Goal: Information Seeking & Learning: Learn about a topic

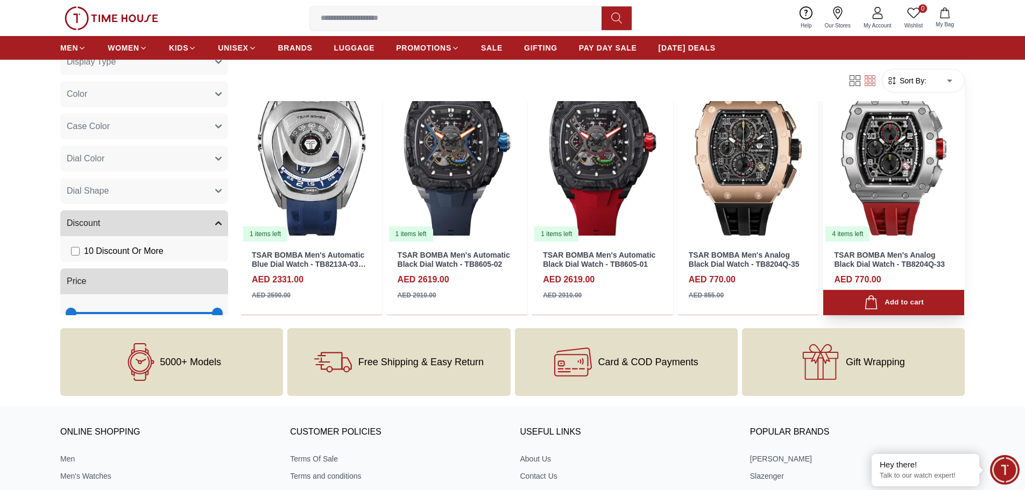
scroll to position [807, 0]
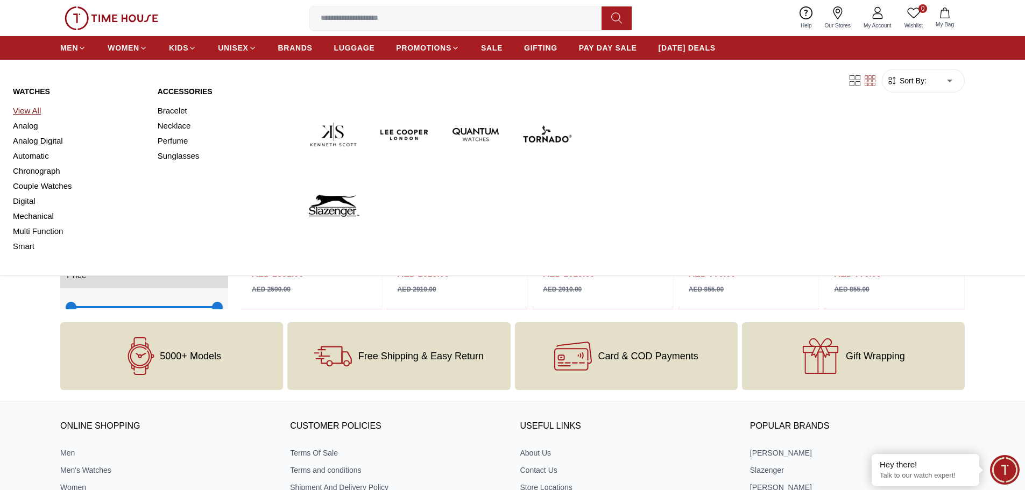
click at [17, 106] on link "View All" at bounding box center [79, 110] width 132 height 15
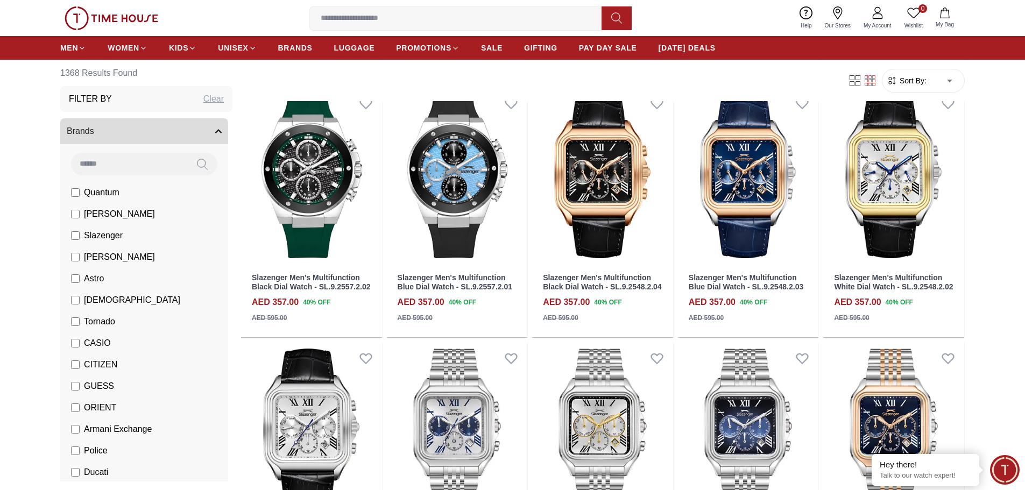
scroll to position [323, 0]
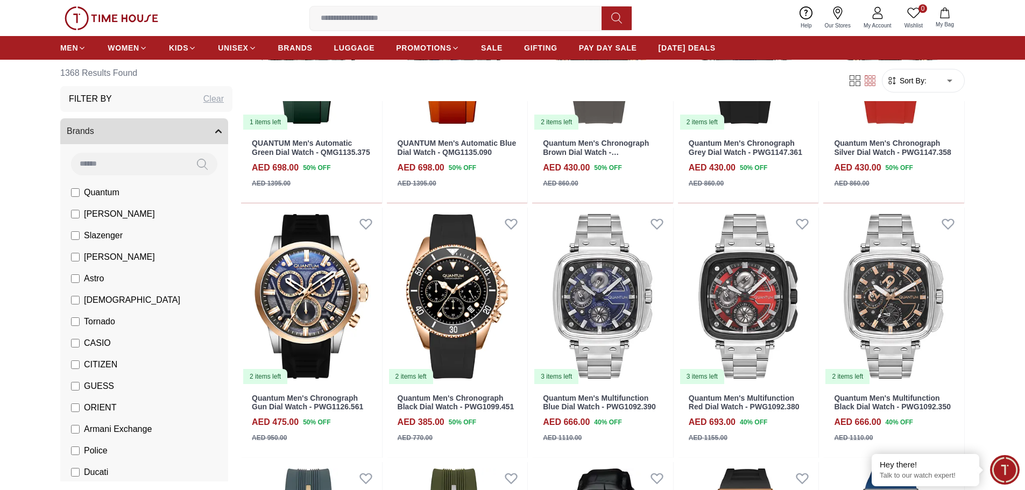
scroll to position [1513, 0]
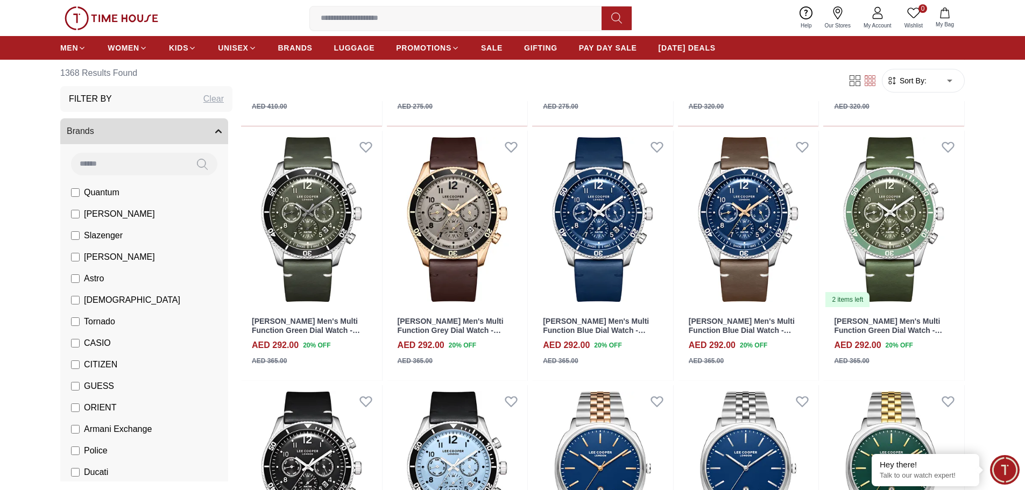
scroll to position [2643, 0]
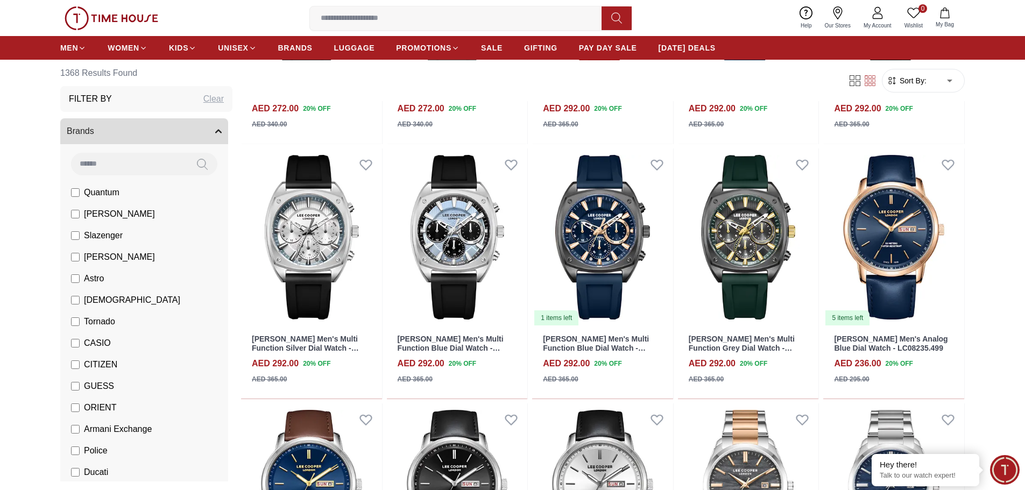
scroll to position [3665, 0]
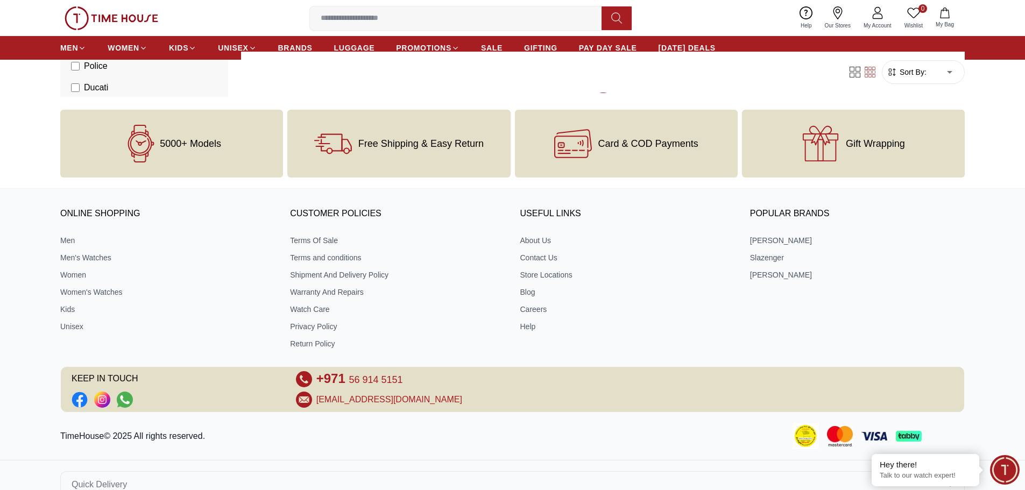
scroll to position [4192, 0]
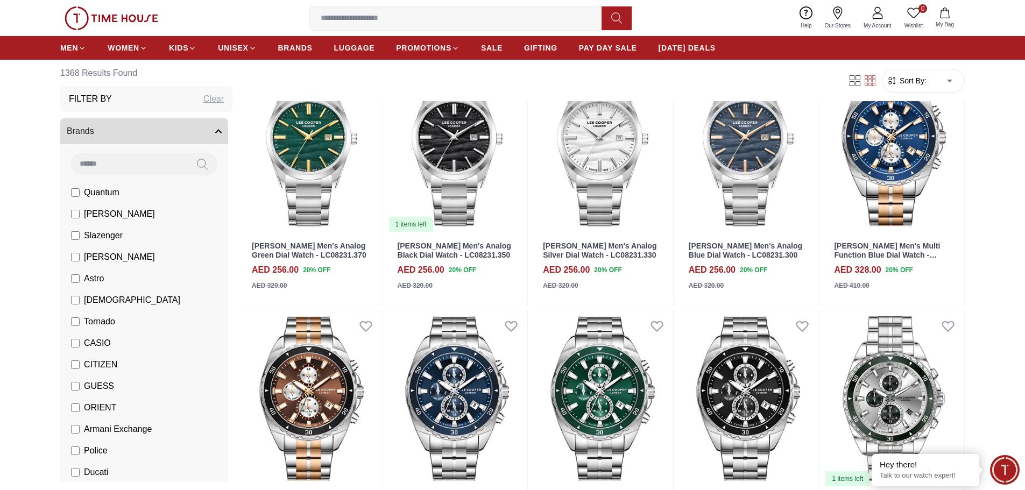
click at [115, 17] on img at bounding box center [112, 18] width 94 height 24
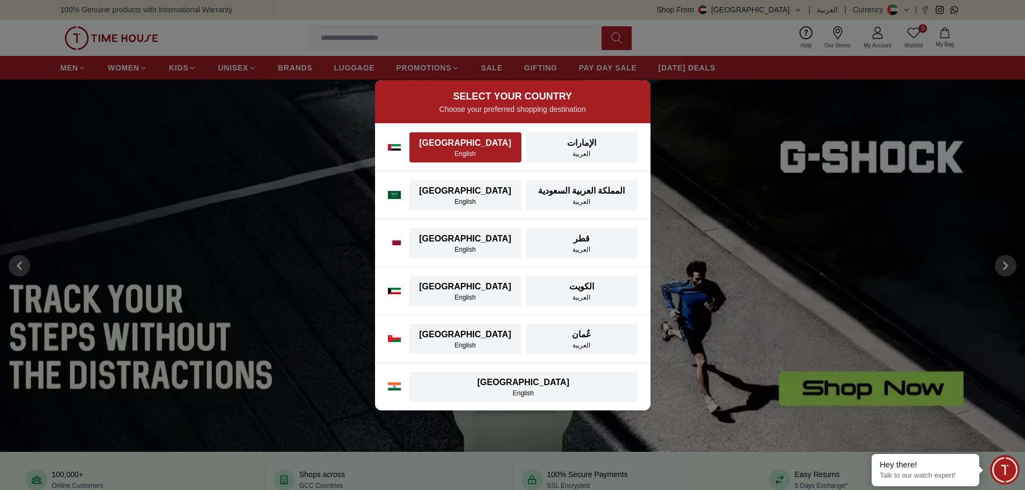
click at [503, 151] on div "English" at bounding box center [465, 154] width 99 height 9
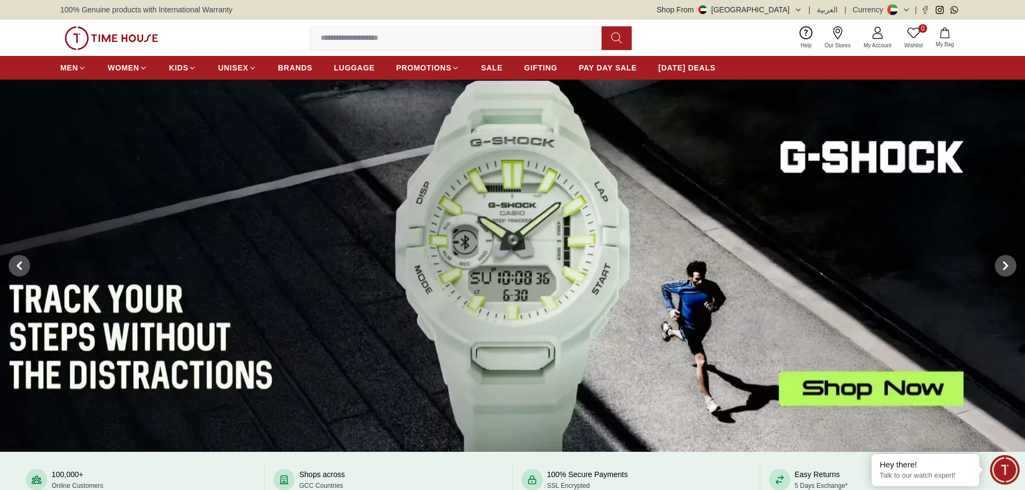
click at [612, 226] on img at bounding box center [512, 266] width 1025 height 373
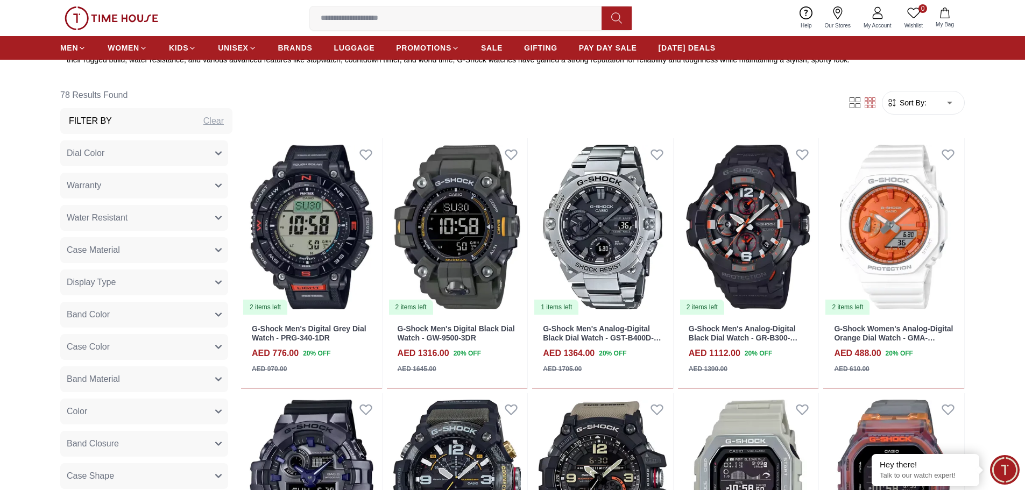
scroll to position [484, 0]
